Goal: Navigation & Orientation: Find specific page/section

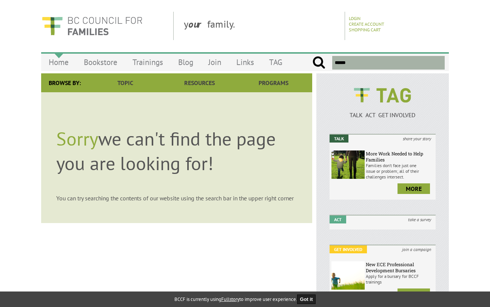
scroll to position [2, 0]
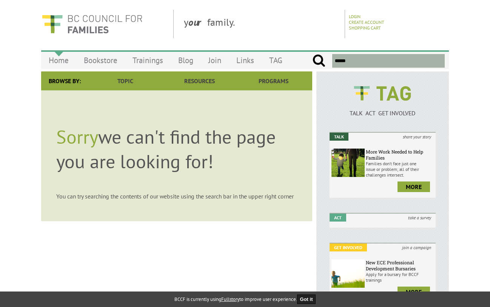
click at [53, 64] on link "Home" at bounding box center [58, 60] width 35 height 18
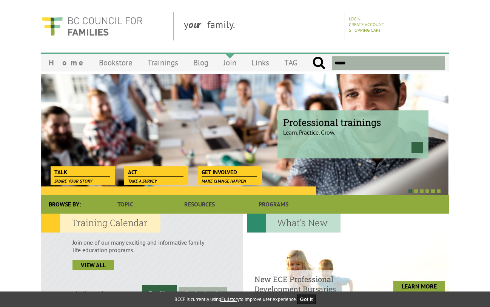
click at [216, 64] on link "Join" at bounding box center [230, 63] width 28 height 18
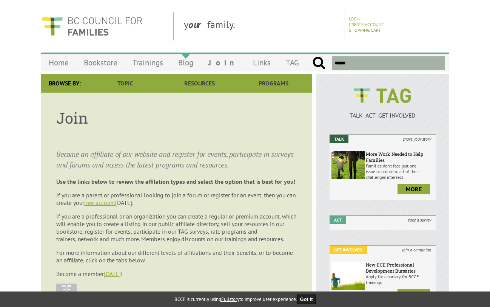
click at [191, 63] on link "Blog" at bounding box center [186, 63] width 30 height 18
